Goal: Transaction & Acquisition: Book appointment/travel/reservation

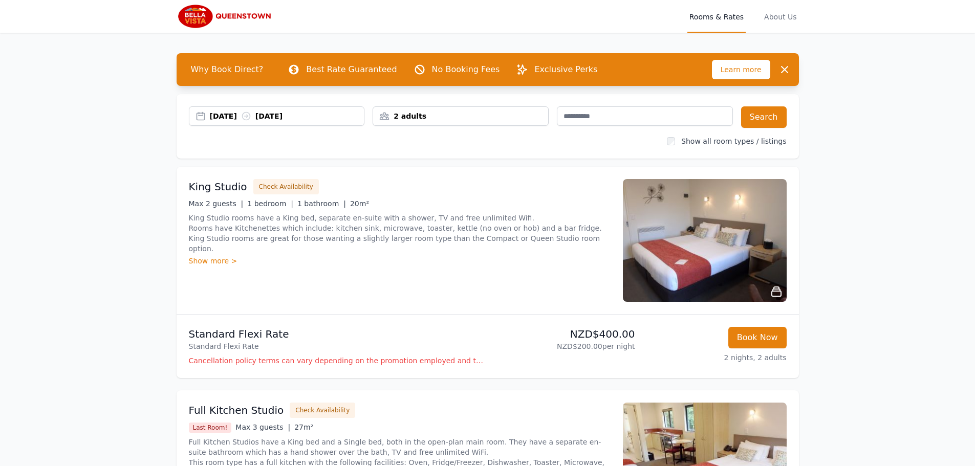
click at [479, 110] on div "2 adults" at bounding box center [460, 115] width 176 height 19
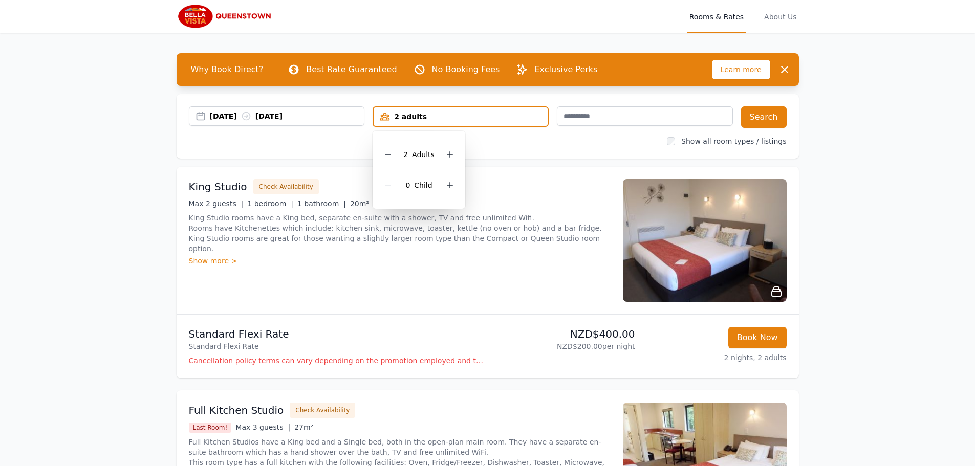
click at [459, 116] on div "2 adults" at bounding box center [460, 117] width 174 height 10
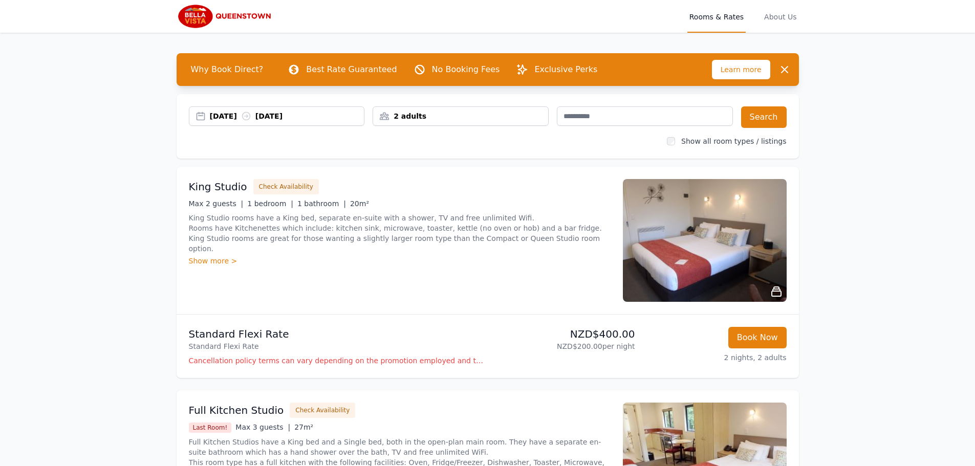
click at [385, 118] on div "2 adults" at bounding box center [460, 116] width 175 height 10
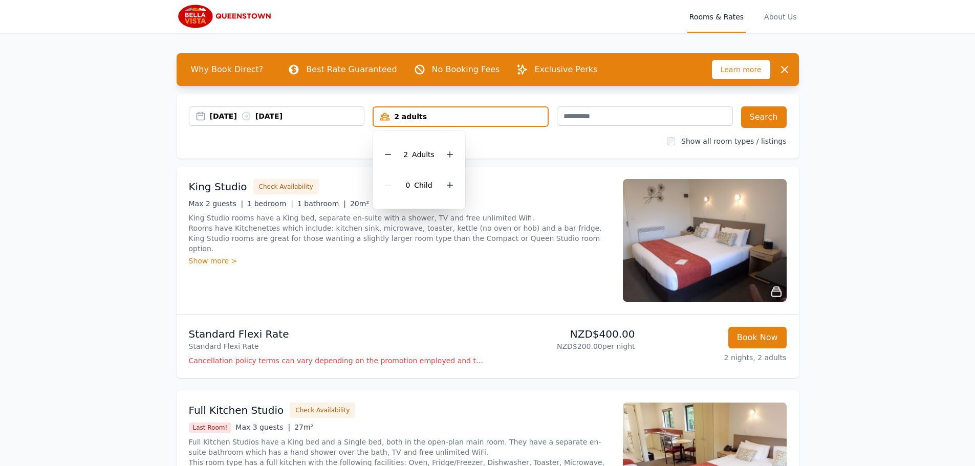
click at [471, 115] on div "2 adults" at bounding box center [460, 117] width 174 height 10
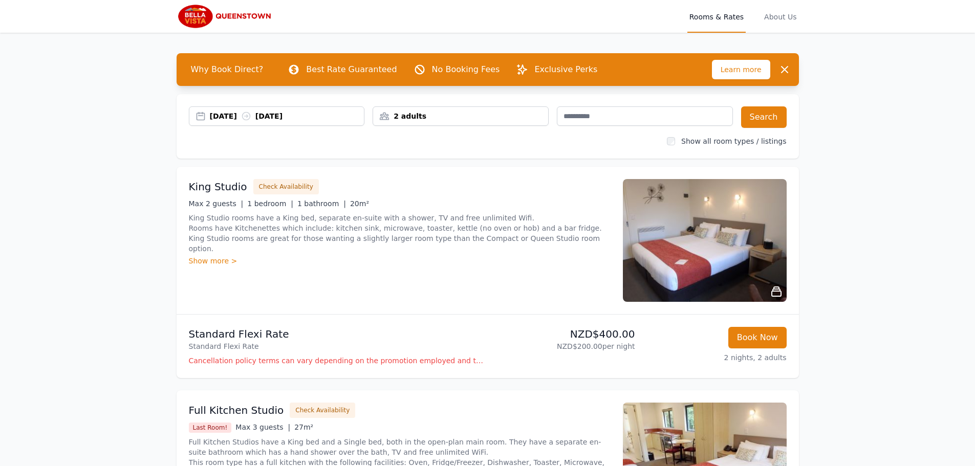
click at [382, 114] on div "2 adults" at bounding box center [460, 116] width 175 height 10
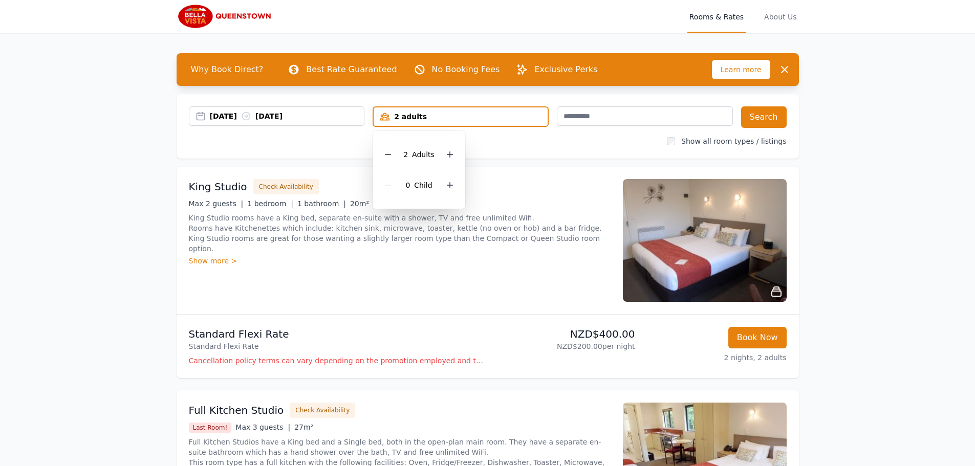
click at [436, 120] on div "2 adults" at bounding box center [460, 117] width 174 height 10
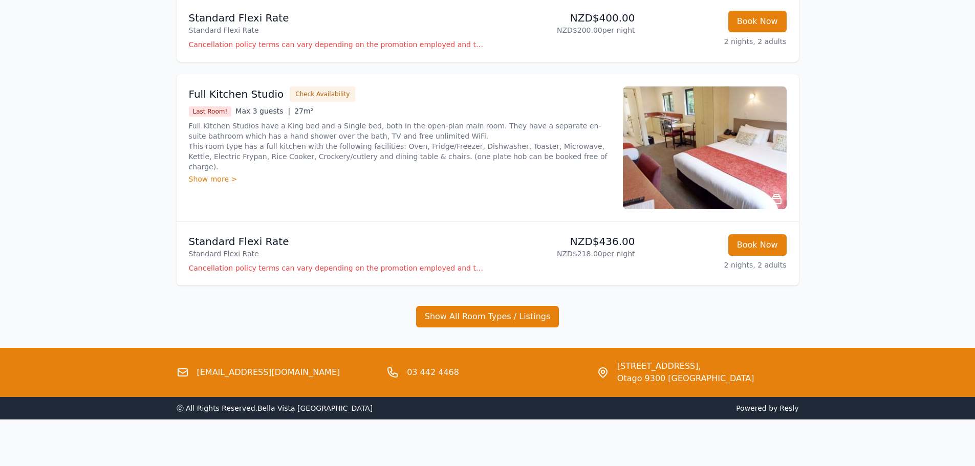
scroll to position [319, 0]
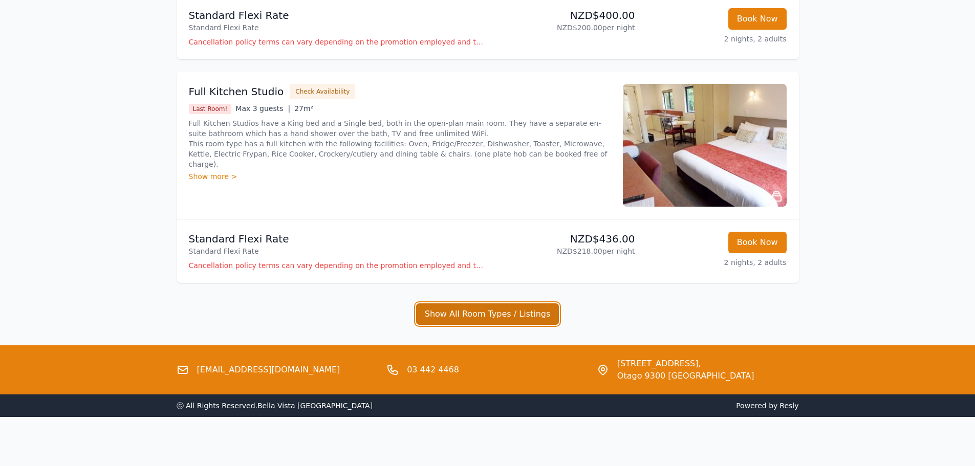
click at [446, 313] on button "Show All Room Types / Listings" at bounding box center [487, 313] width 143 height 21
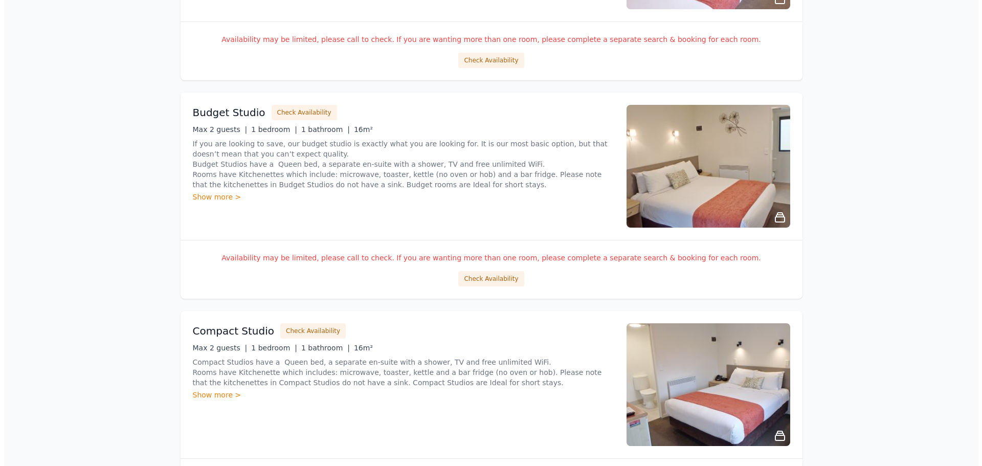
scroll to position [972, 0]
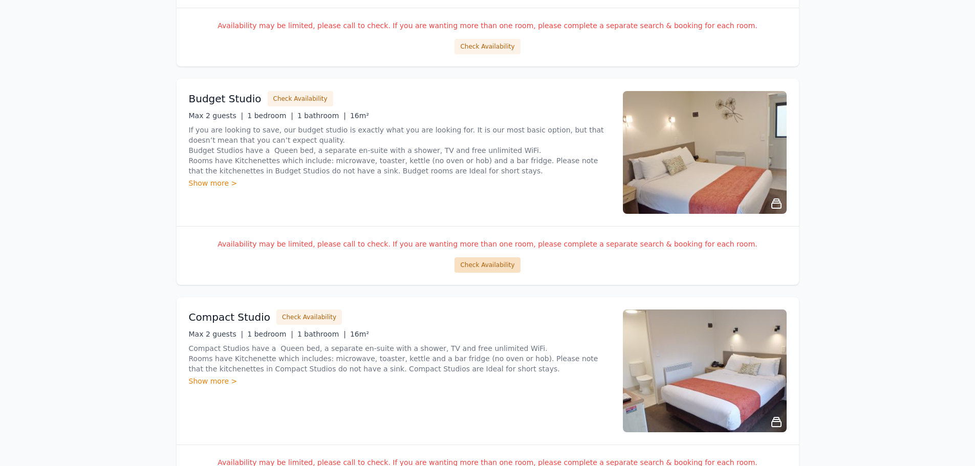
click at [481, 265] on button "Check Availability" at bounding box center [486, 264] width 65 height 15
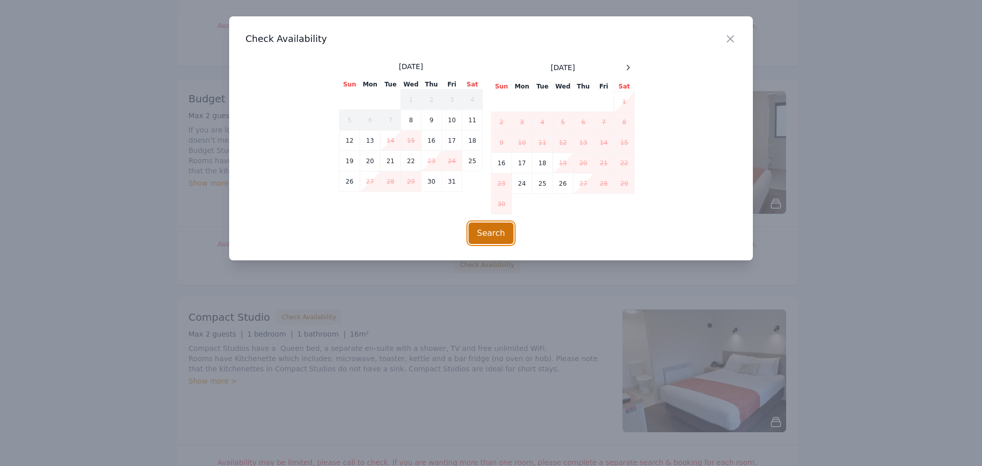
click at [475, 234] on button "Search" at bounding box center [492, 233] width 46 height 21
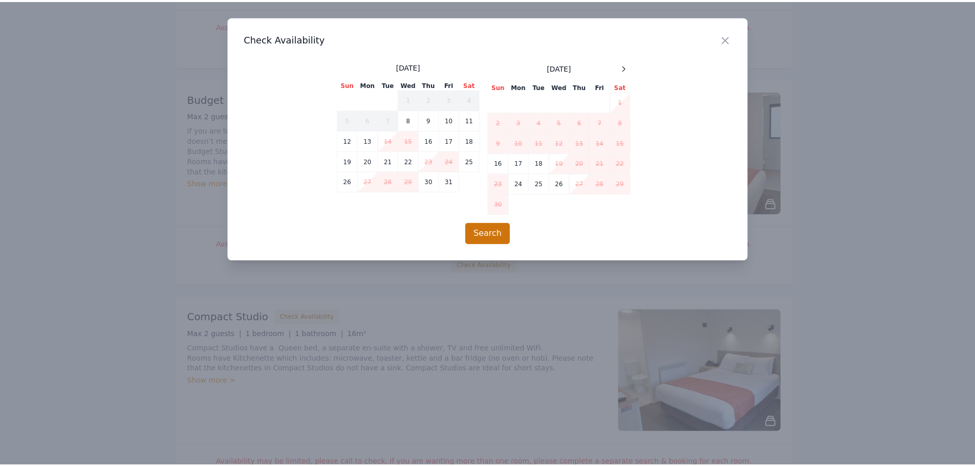
scroll to position [49, 0]
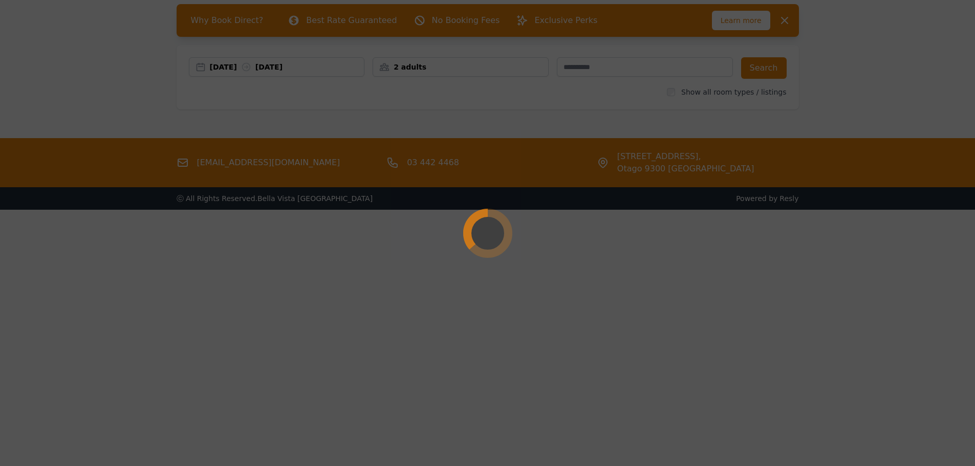
click at [108, 282] on div at bounding box center [487, 233] width 975 height 466
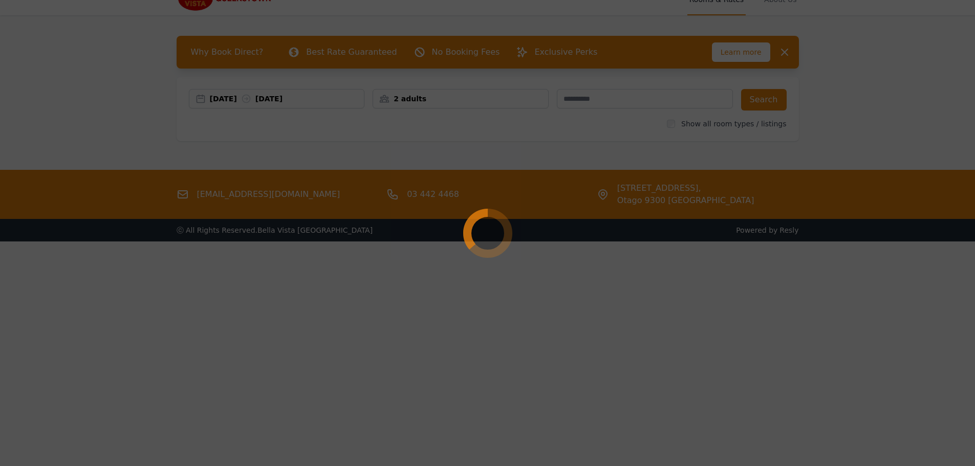
scroll to position [0, 0]
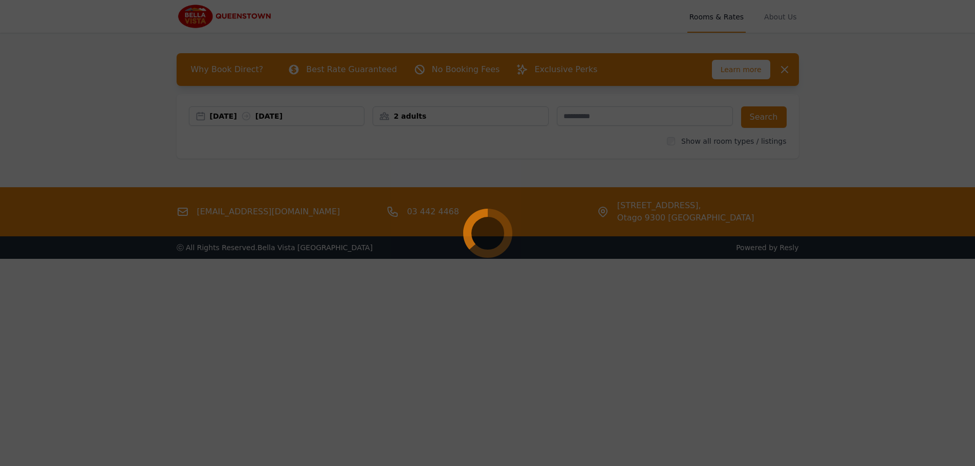
click at [87, 124] on div at bounding box center [487, 233] width 975 height 466
click at [60, 152] on div at bounding box center [487, 233] width 975 height 466
click at [128, 321] on div at bounding box center [487, 233] width 975 height 466
click at [55, 118] on div at bounding box center [487, 233] width 975 height 466
click at [504, 244] on icon at bounding box center [487, 233] width 54 height 54
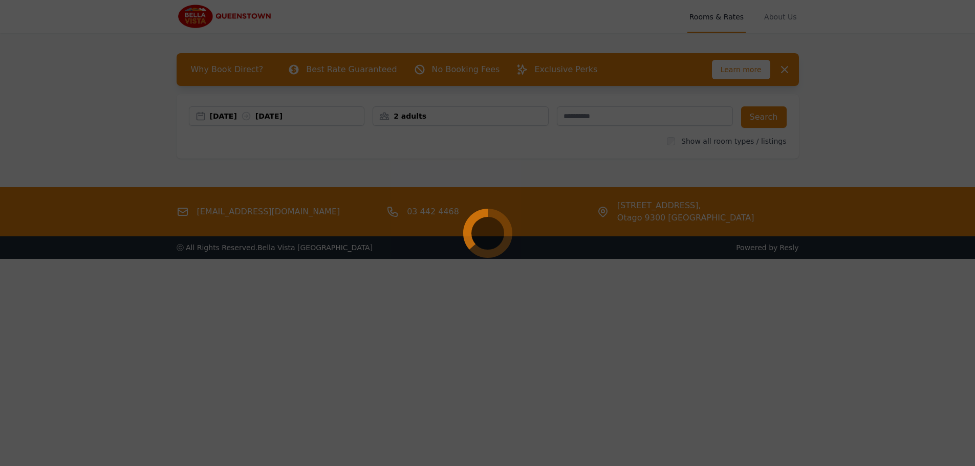
click at [831, 127] on div at bounding box center [487, 233] width 975 height 466
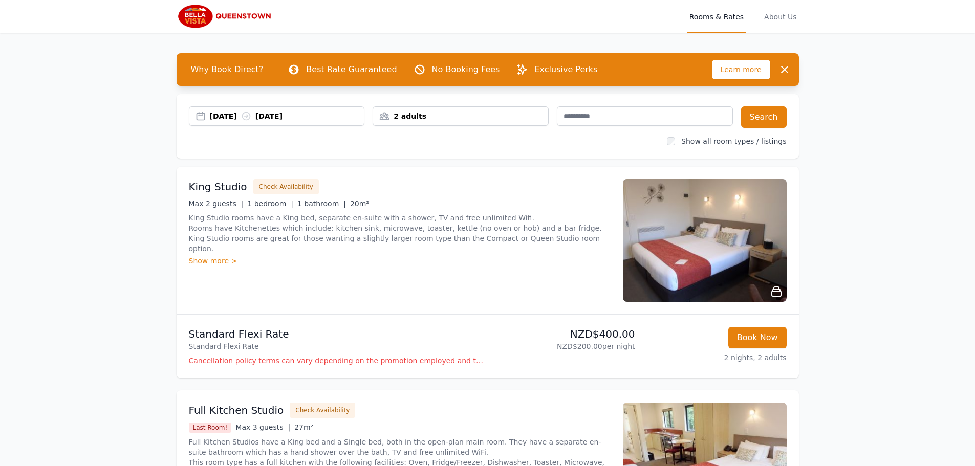
click at [384, 117] on div "2 adults" at bounding box center [460, 116] width 175 height 10
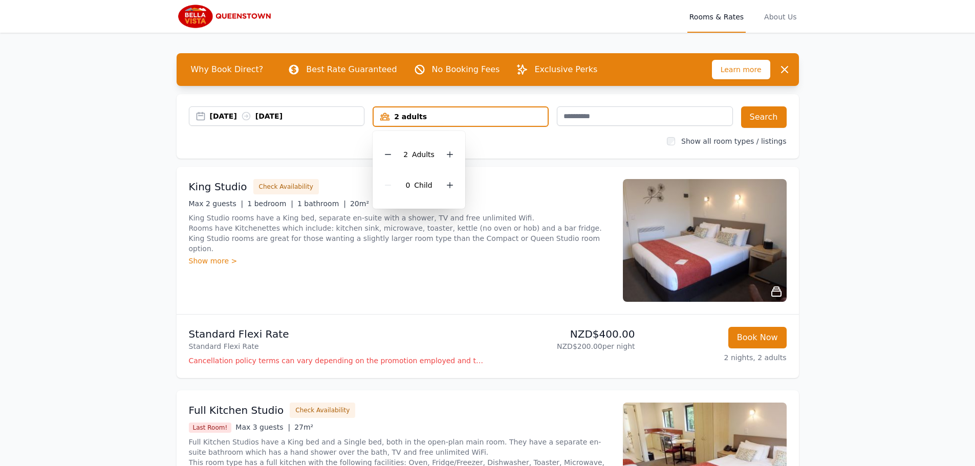
click at [866, 103] on div "Open main menu Rooms & Rates About Us Why Book Direct? Best Rate Guaranteed No …" at bounding box center [487, 368] width 975 height 736
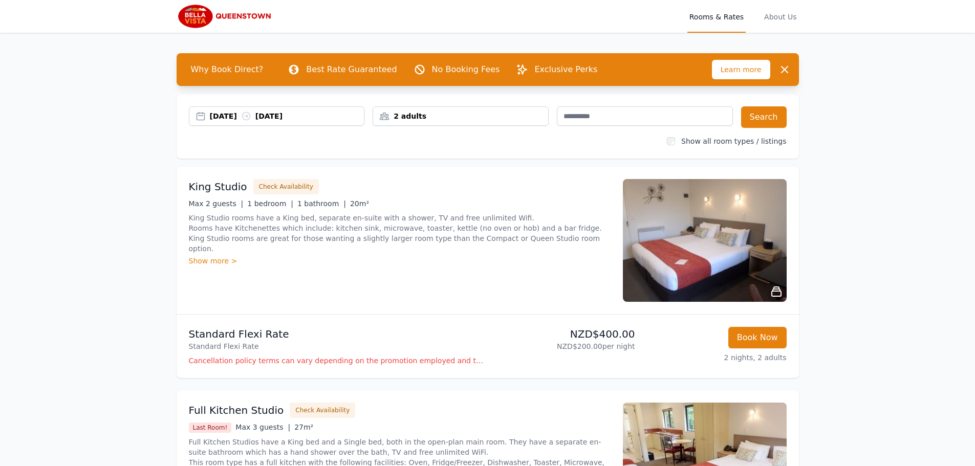
click at [388, 117] on div "2 adults" at bounding box center [460, 116] width 175 height 10
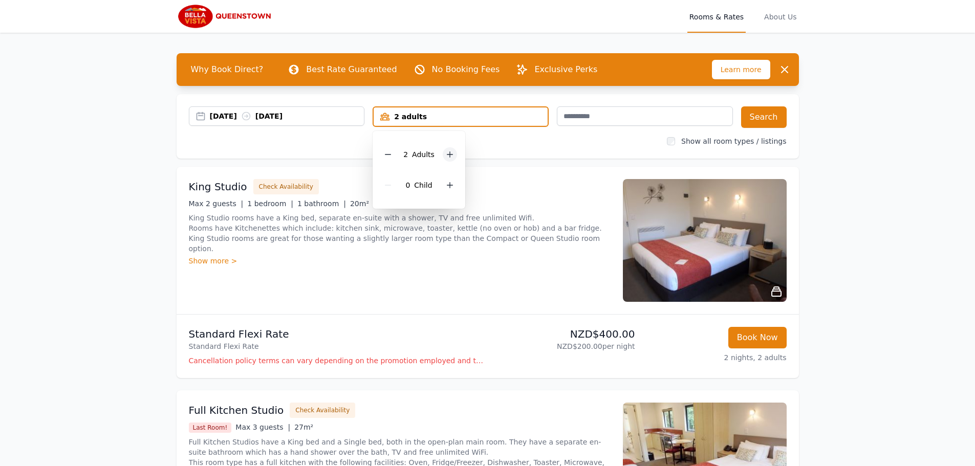
click at [447, 156] on icon at bounding box center [450, 154] width 8 height 8
click at [388, 152] on icon at bounding box center [388, 154] width 8 height 8
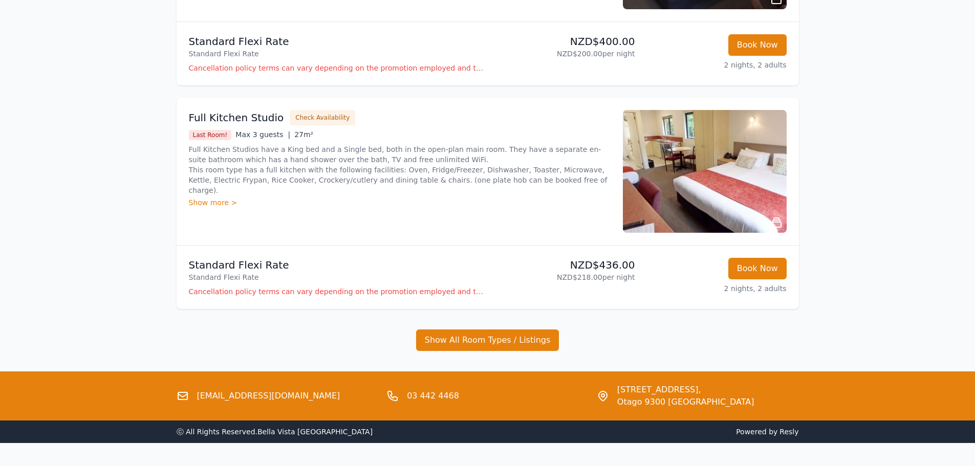
scroll to position [307, 0]
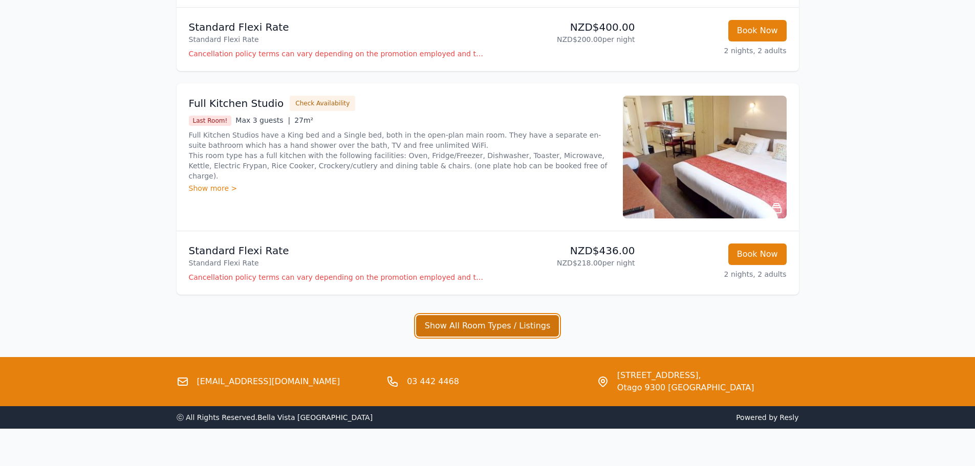
click at [471, 327] on button "Show All Room Types / Listings" at bounding box center [487, 325] width 143 height 21
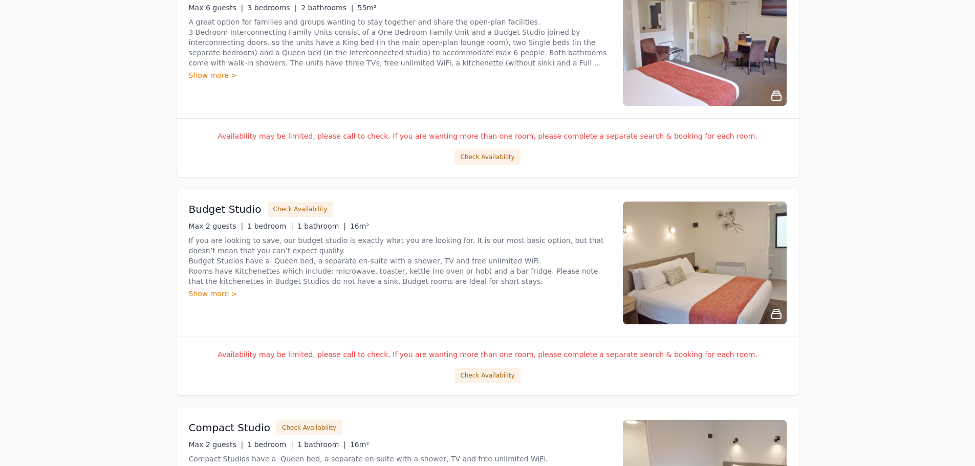
scroll to position [870, 0]
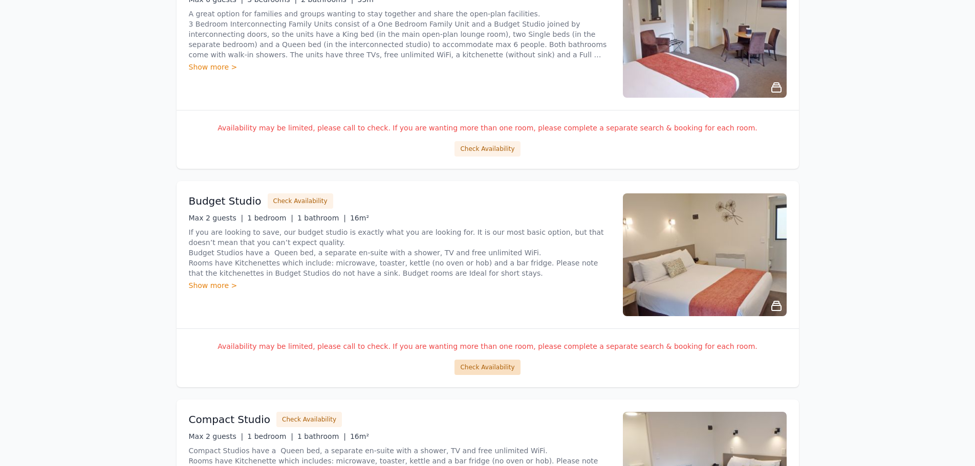
click at [487, 366] on button "Check Availability" at bounding box center [486, 367] width 65 height 15
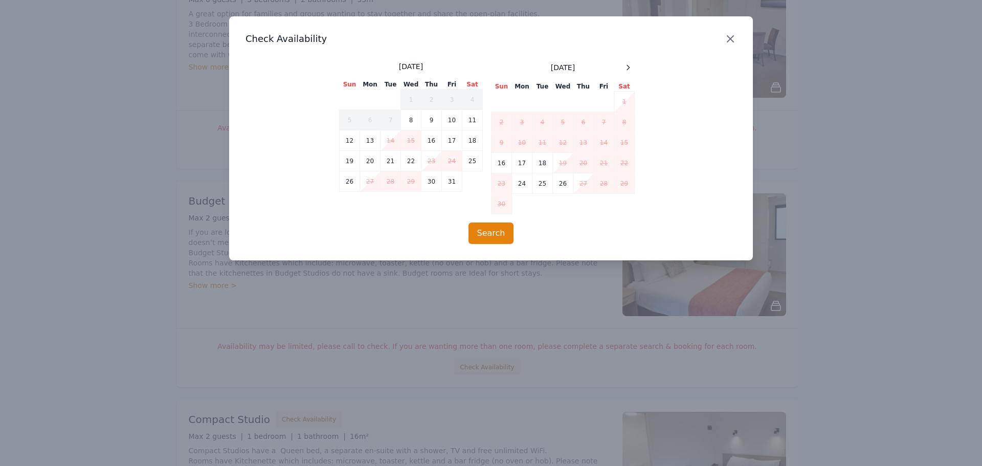
click at [730, 35] on icon "button" at bounding box center [730, 39] width 12 height 12
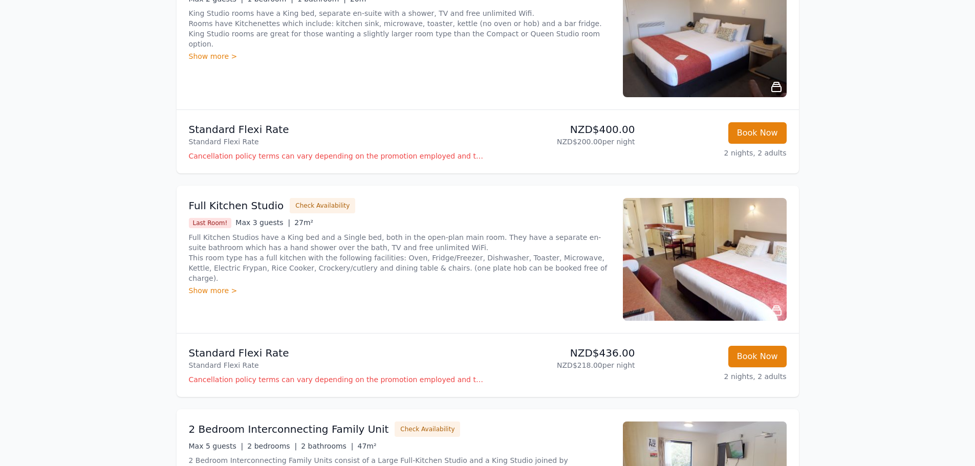
scroll to position [0, 0]
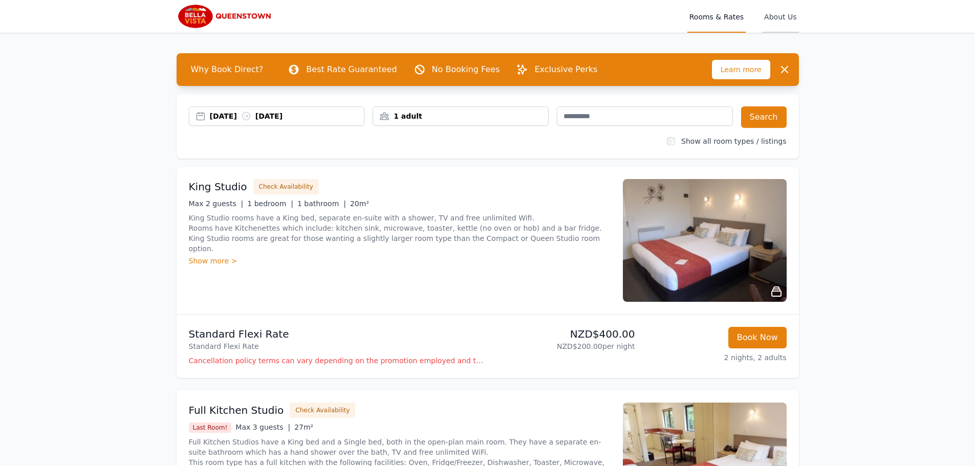
click at [782, 18] on span "About Us" at bounding box center [780, 16] width 36 height 33
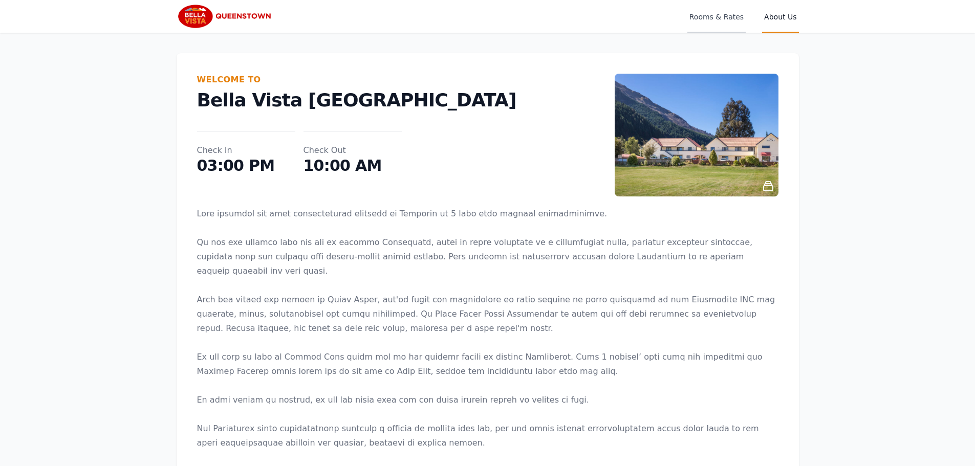
click at [701, 16] on span "Rooms & Rates" at bounding box center [716, 16] width 58 height 33
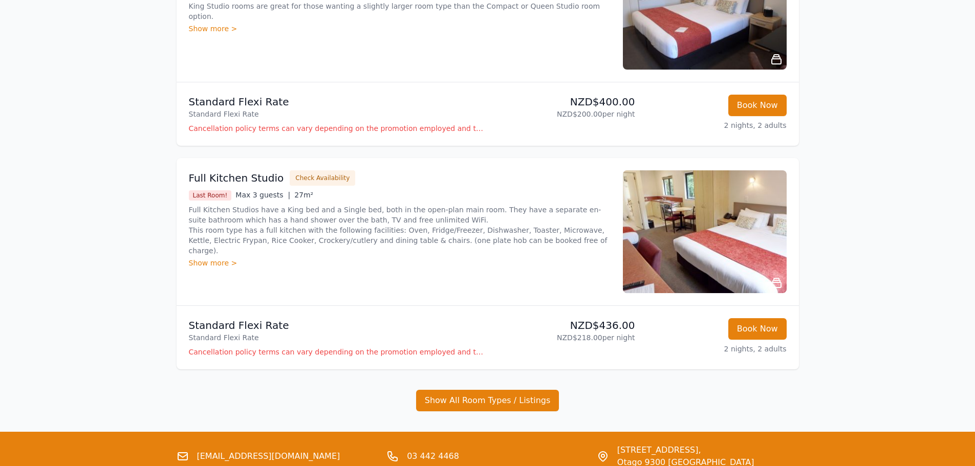
scroll to position [307, 0]
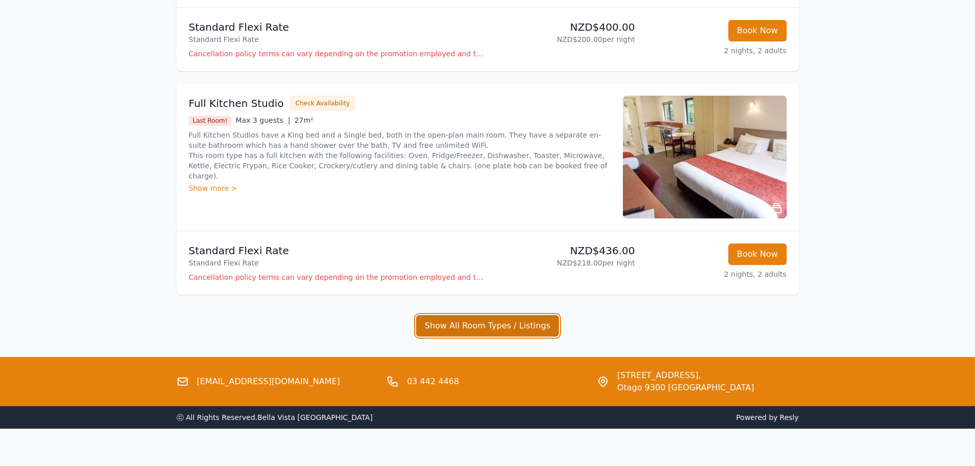
click at [434, 328] on button "Show All Room Types / Listings" at bounding box center [487, 325] width 143 height 21
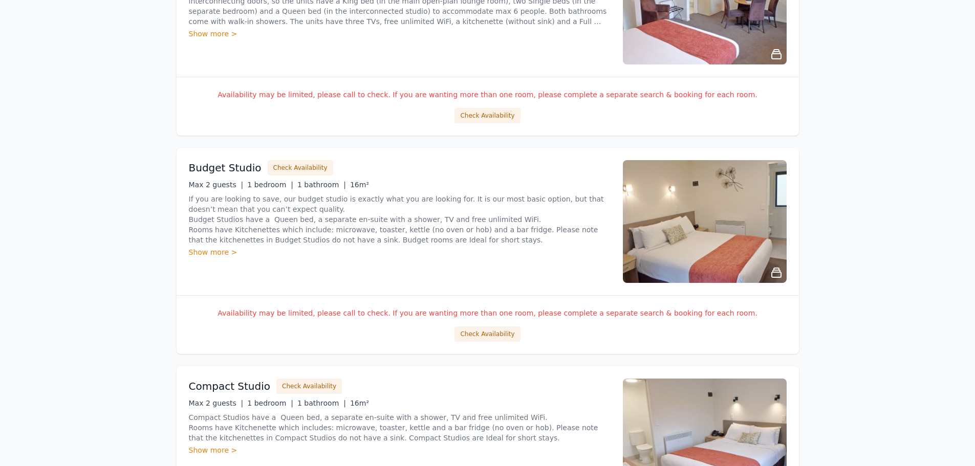
scroll to position [921, 0]
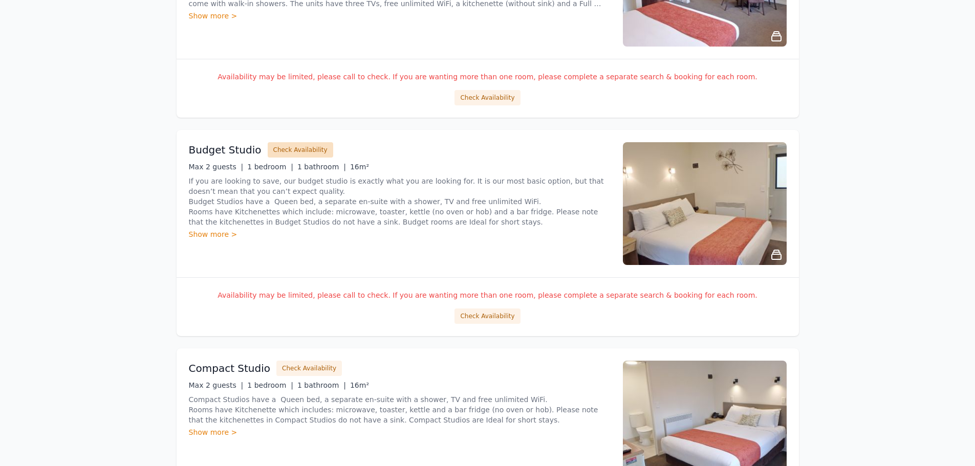
click at [273, 151] on button "Check Availability" at bounding box center [300, 149] width 65 height 15
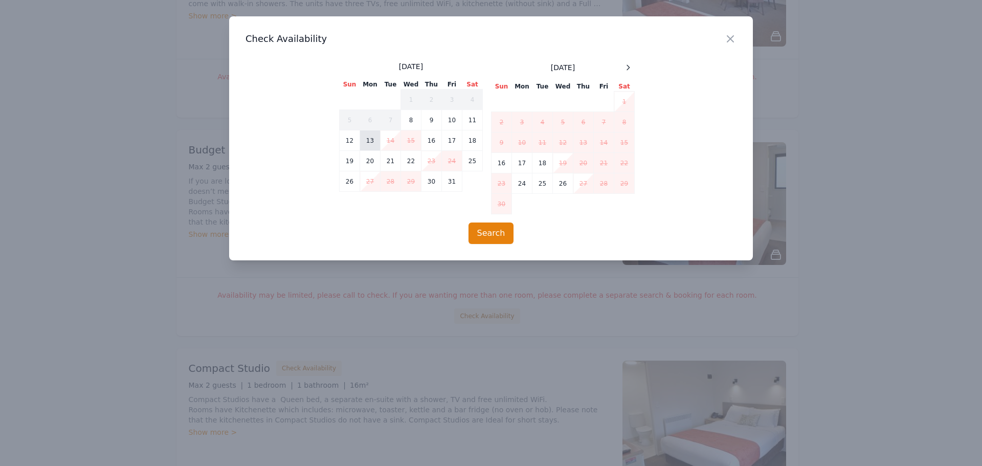
click at [371, 141] on td "13" at bounding box center [370, 140] width 20 height 20
click at [369, 138] on td "13" at bounding box center [370, 140] width 20 height 20
click at [391, 138] on td "14" at bounding box center [391, 140] width 20 height 20
click at [732, 36] on icon "button" at bounding box center [730, 39] width 12 height 12
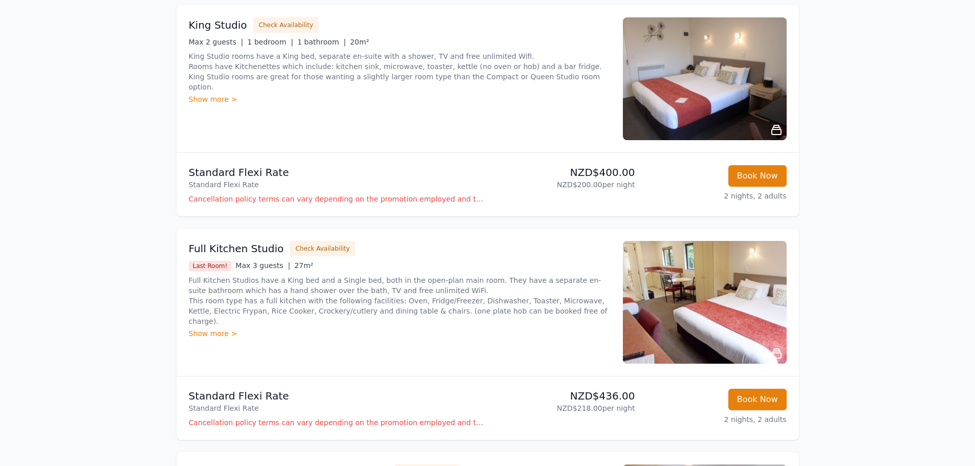
scroll to position [0, 0]
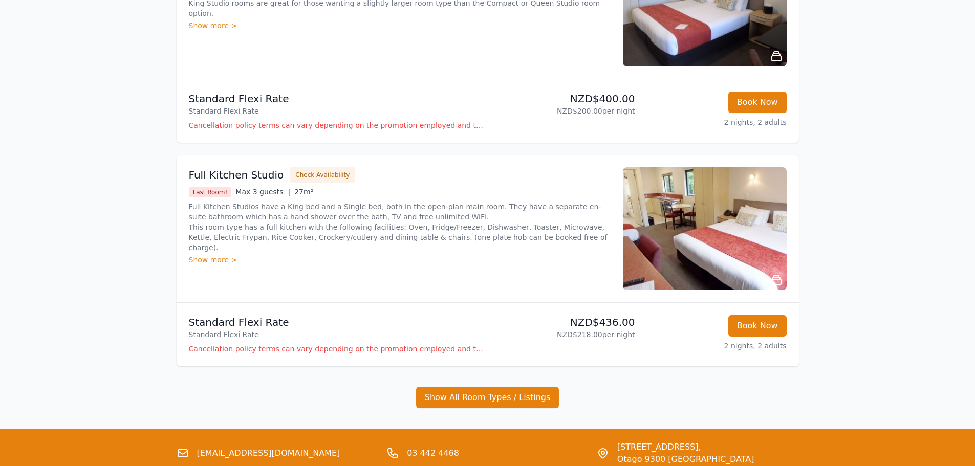
scroll to position [256, 0]
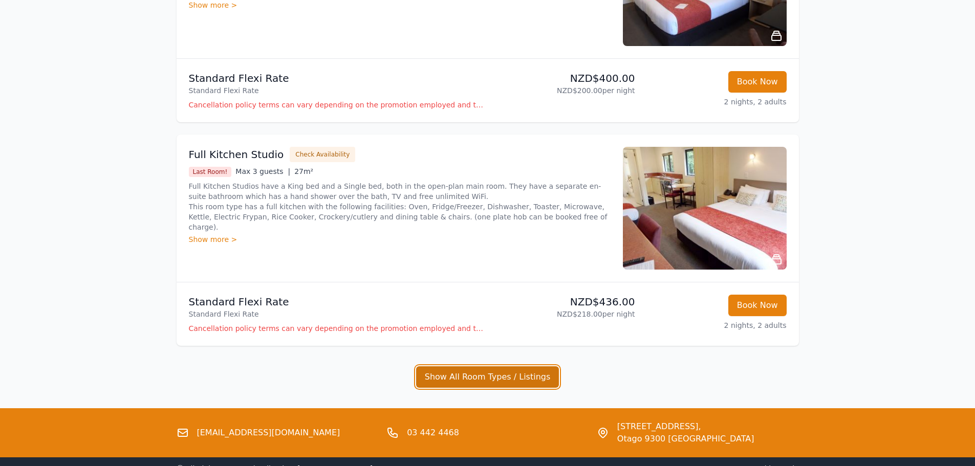
click at [479, 377] on button "Show All Room Types / Listings" at bounding box center [487, 376] width 143 height 21
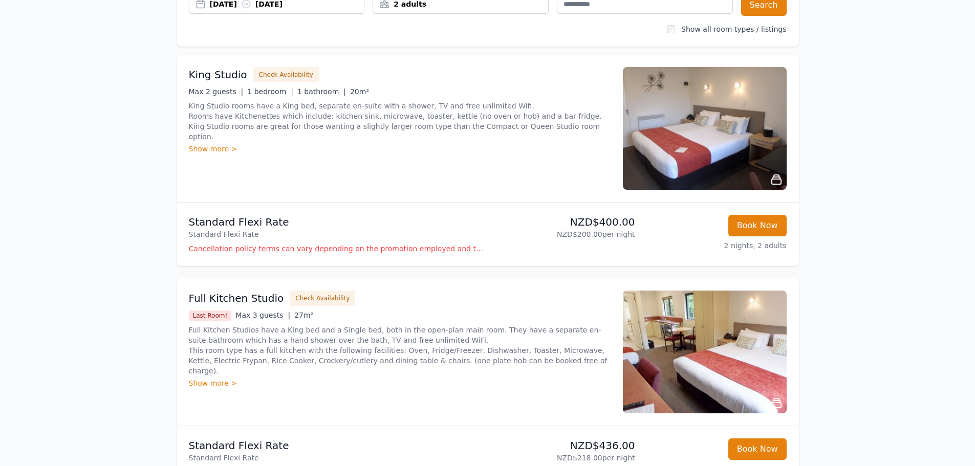
scroll to position [0, 0]
